Goal: Task Accomplishment & Management: Use online tool/utility

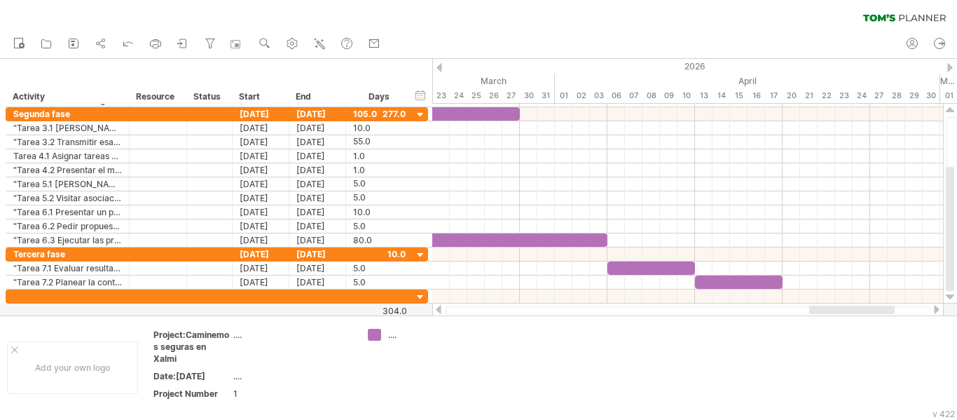
scroll to position [1, 0]
click at [436, 310] on div at bounding box center [438, 309] width 11 height 9
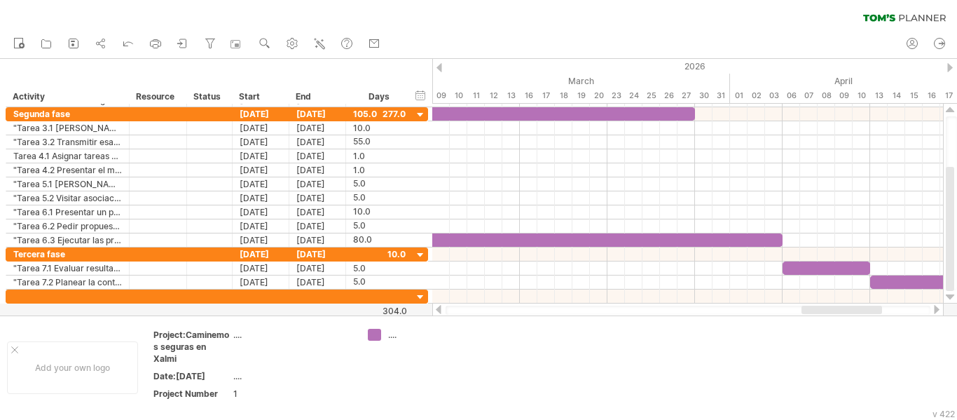
click at [436, 310] on div at bounding box center [438, 309] width 11 height 9
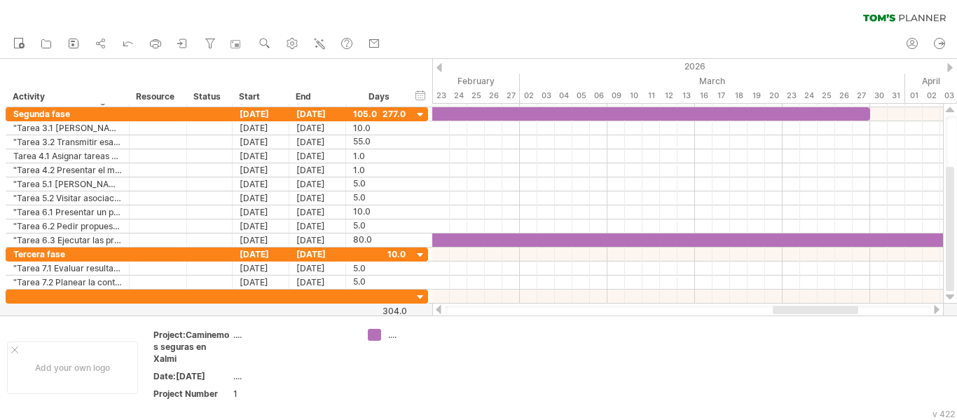
click at [436, 310] on div at bounding box center [438, 309] width 11 height 9
click at [445, 312] on div at bounding box center [687, 310] width 511 height 14
click at [446, 311] on div at bounding box center [688, 309] width 485 height 9
click at [439, 308] on div at bounding box center [438, 309] width 11 height 9
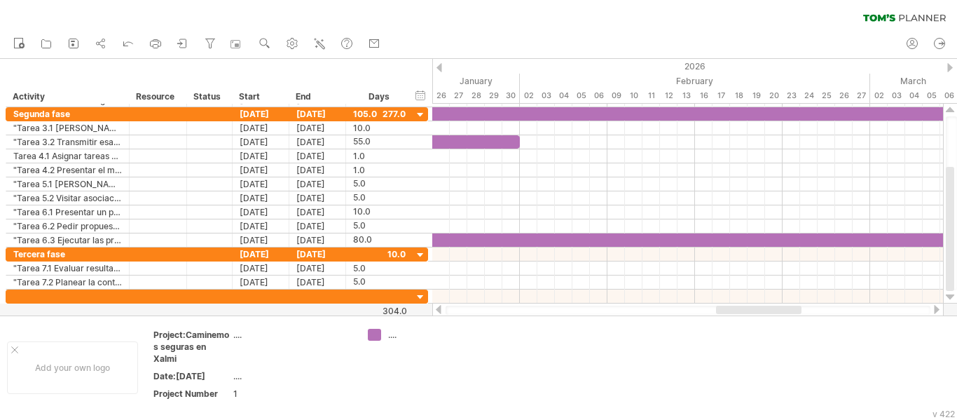
click at [439, 308] on div at bounding box center [438, 309] width 11 height 9
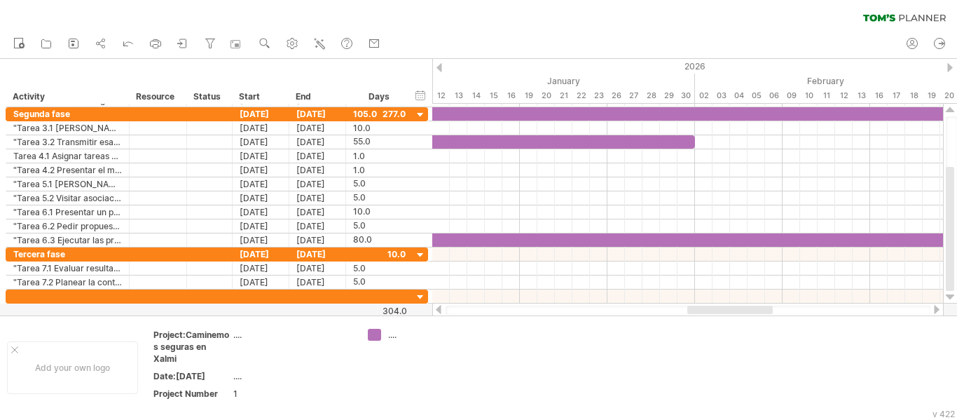
click at [439, 308] on div at bounding box center [438, 309] width 11 height 9
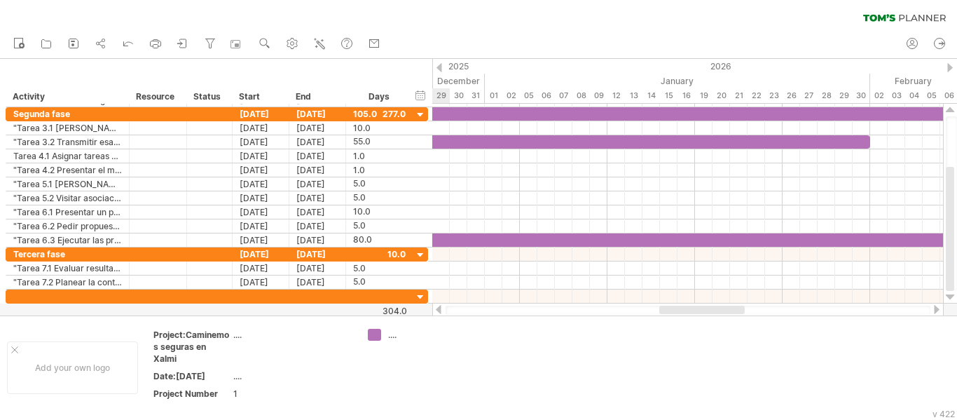
click at [439, 308] on div at bounding box center [438, 309] width 11 height 9
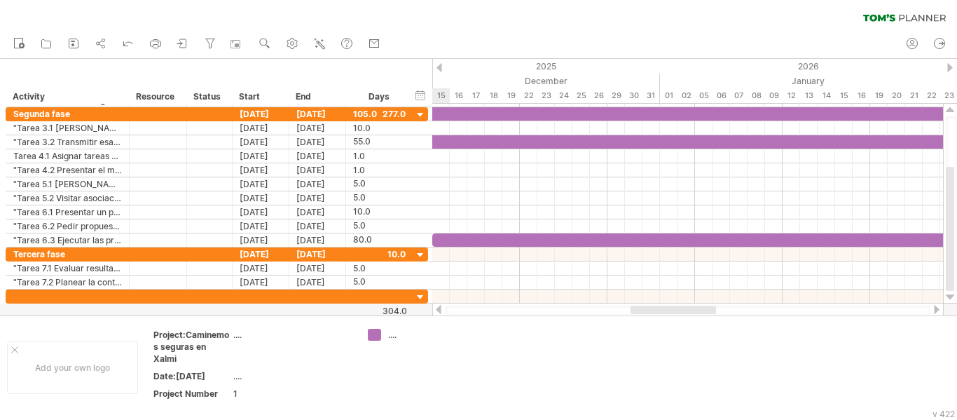
click at [439, 308] on div at bounding box center [438, 309] width 11 height 9
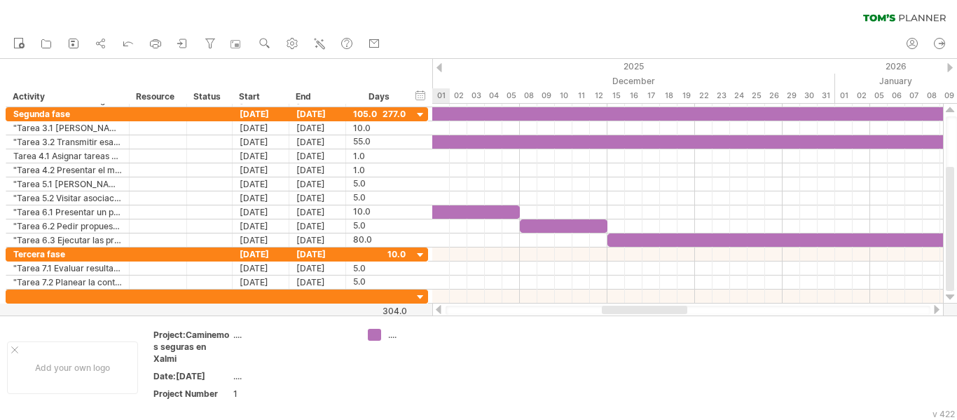
click at [439, 308] on div at bounding box center [438, 309] width 11 height 9
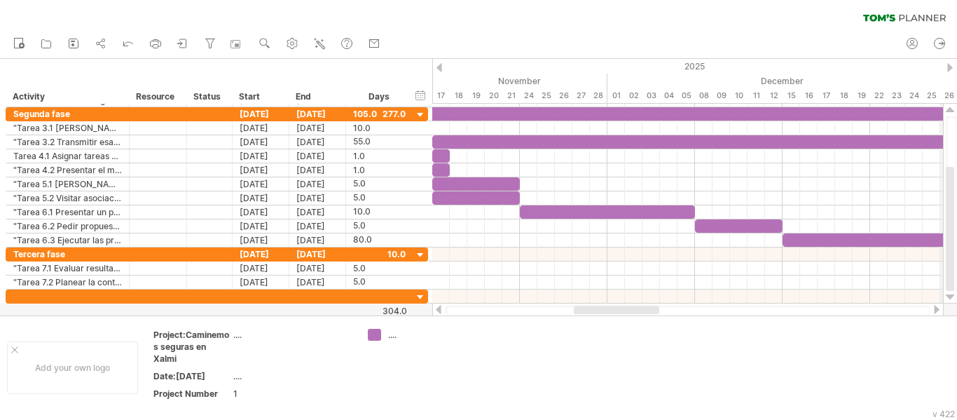
click at [948, 111] on div at bounding box center [950, 109] width 9 height 11
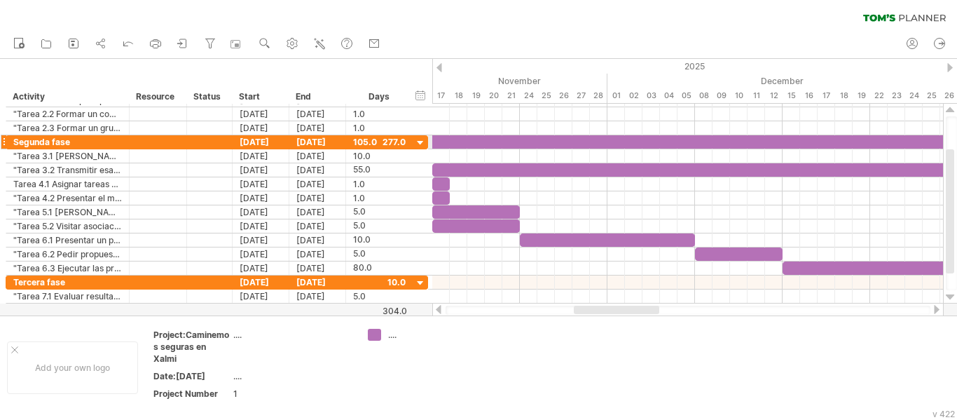
click at [948, 111] on div at bounding box center [950, 109] width 9 height 11
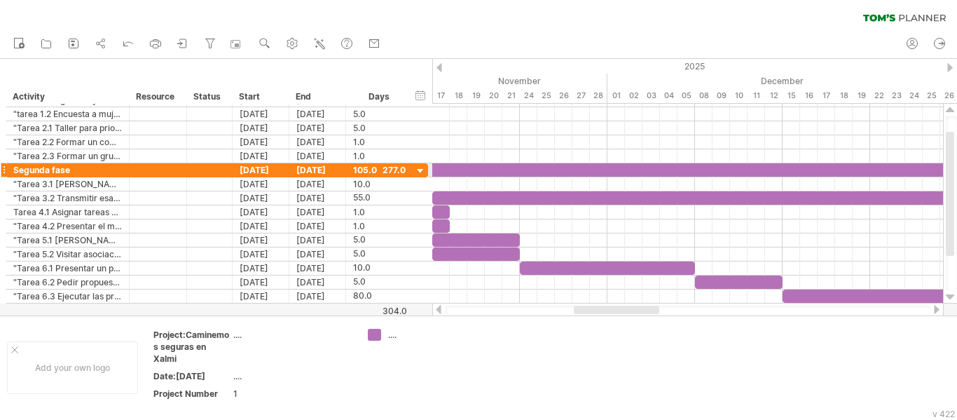
click at [948, 111] on div at bounding box center [950, 109] width 9 height 11
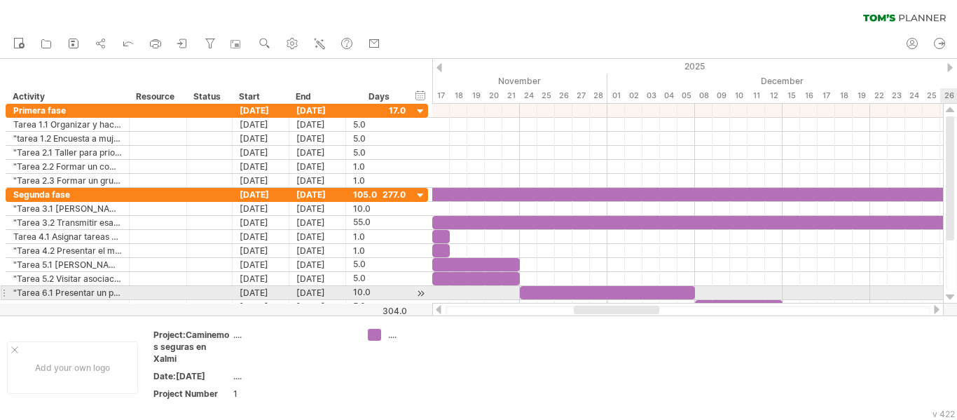
click at [946, 294] on div at bounding box center [950, 296] width 9 height 11
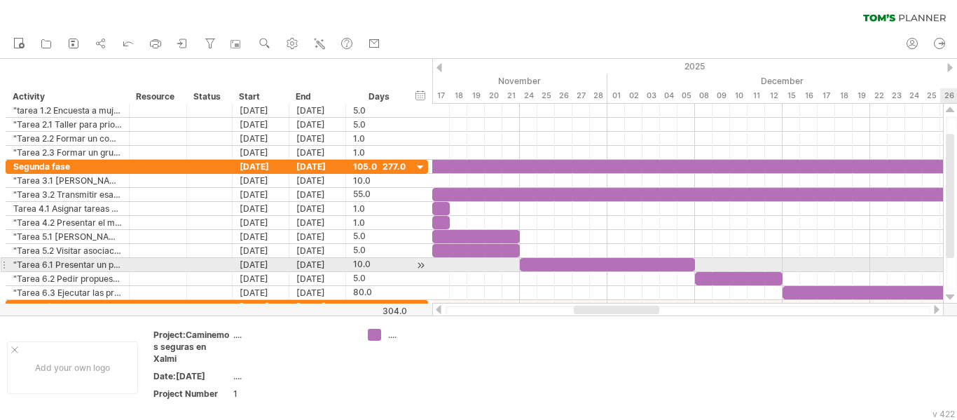
click at [946, 294] on div at bounding box center [950, 296] width 9 height 11
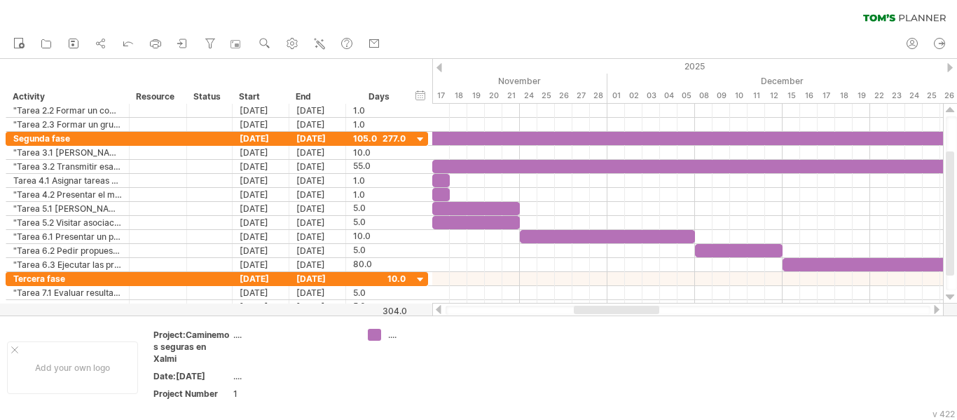
click at [937, 308] on div at bounding box center [936, 309] width 11 height 9
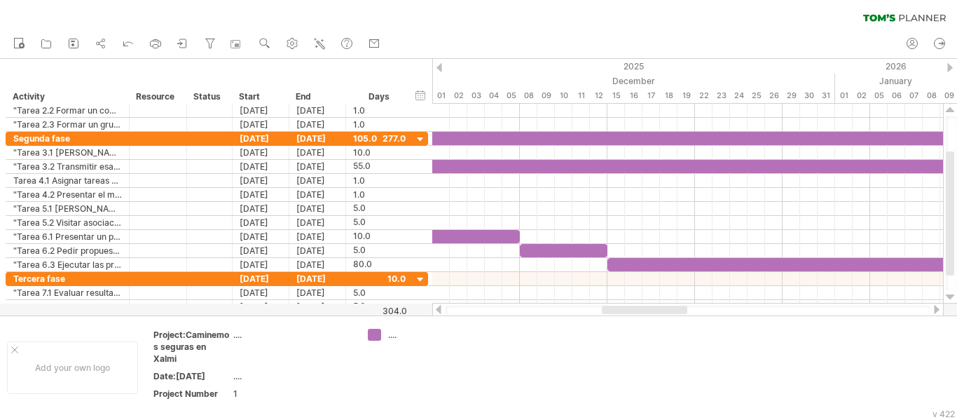
click at [437, 305] on div at bounding box center [438, 309] width 11 height 9
